Goal: Information Seeking & Learning: Learn about a topic

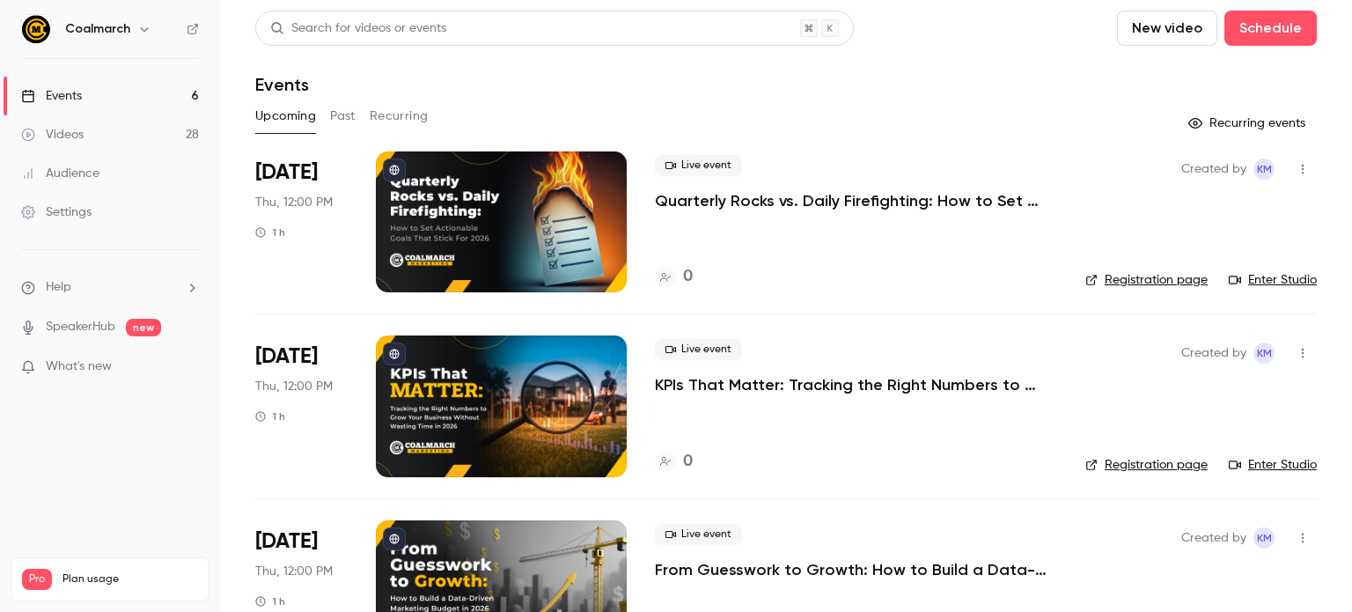
click at [339, 114] on button "Past" at bounding box center [343, 116] width 26 height 28
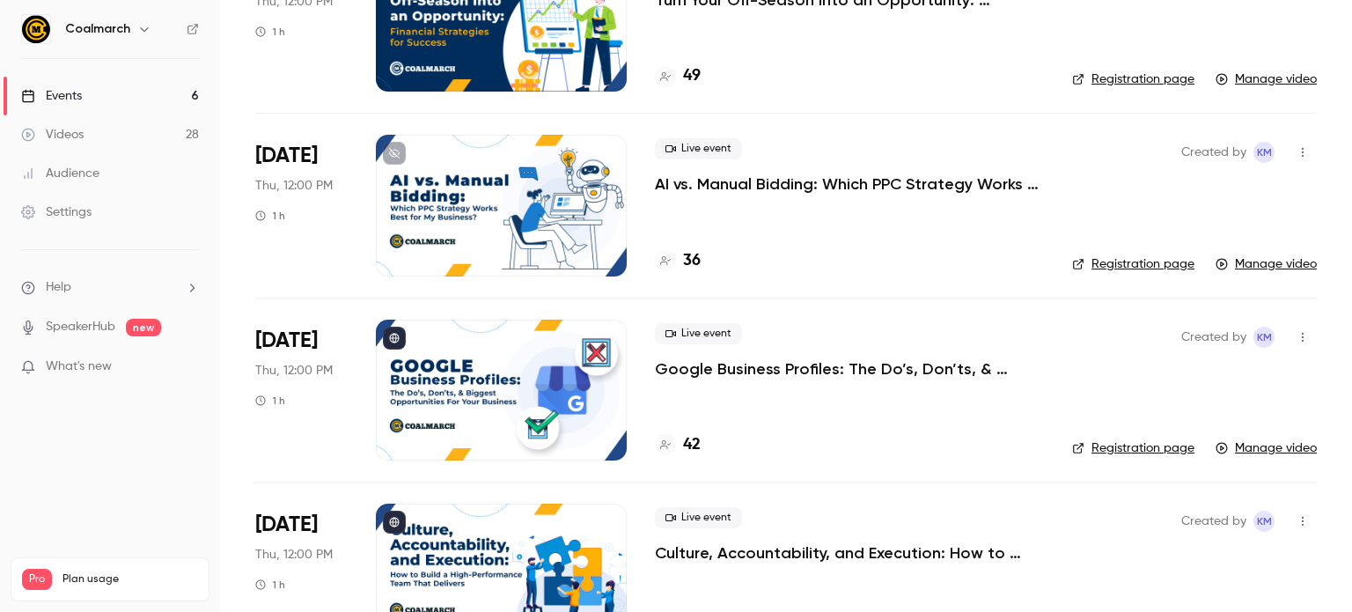
scroll to position [243, 0]
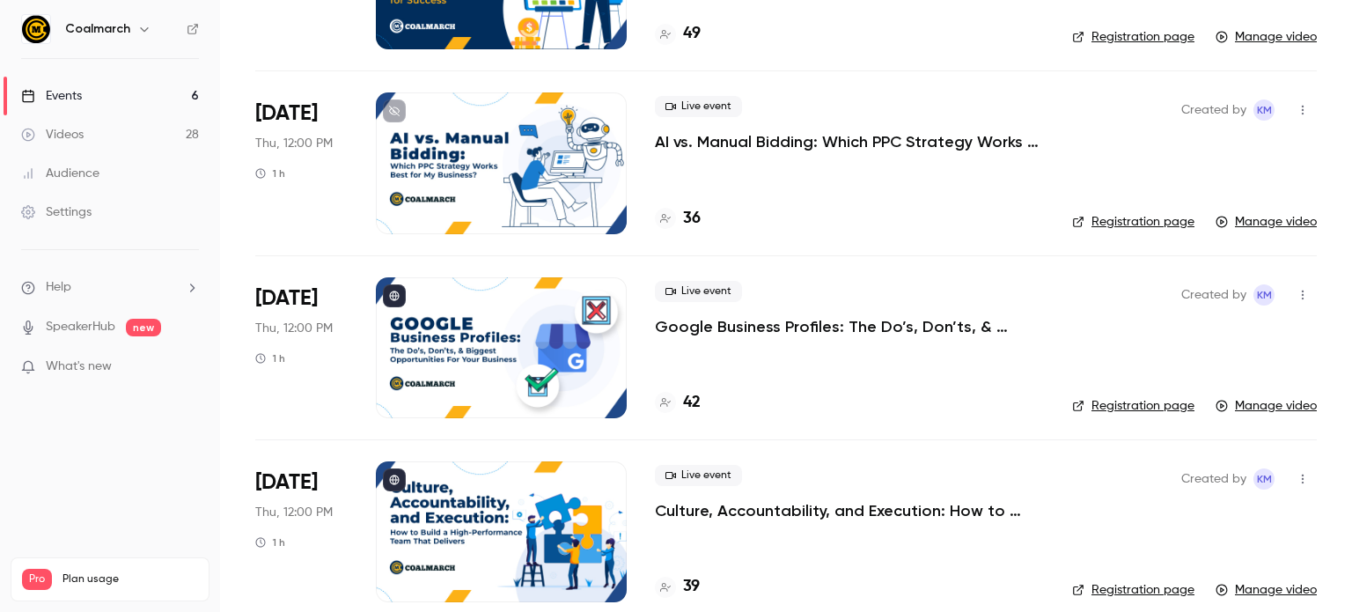
click at [728, 327] on p "Google Business Profiles: The Do’s, Don’ts, & Biggest Opportunities For Your Bu…" at bounding box center [849, 326] width 389 height 21
